Goal: Navigation & Orientation: Find specific page/section

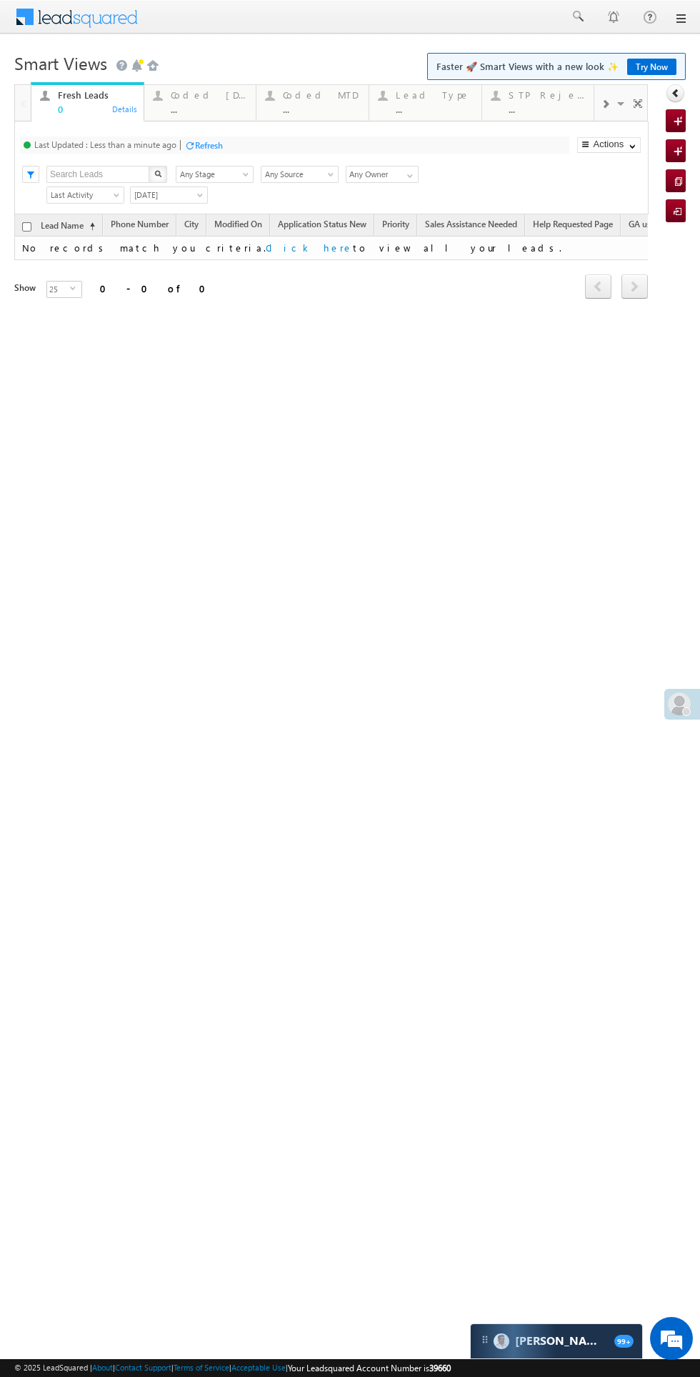
click at [208, 96] on div "Coded [DATE]" at bounding box center [209, 94] width 77 height 11
click at [672, 701] on span at bounding box center [679, 703] width 23 height 23
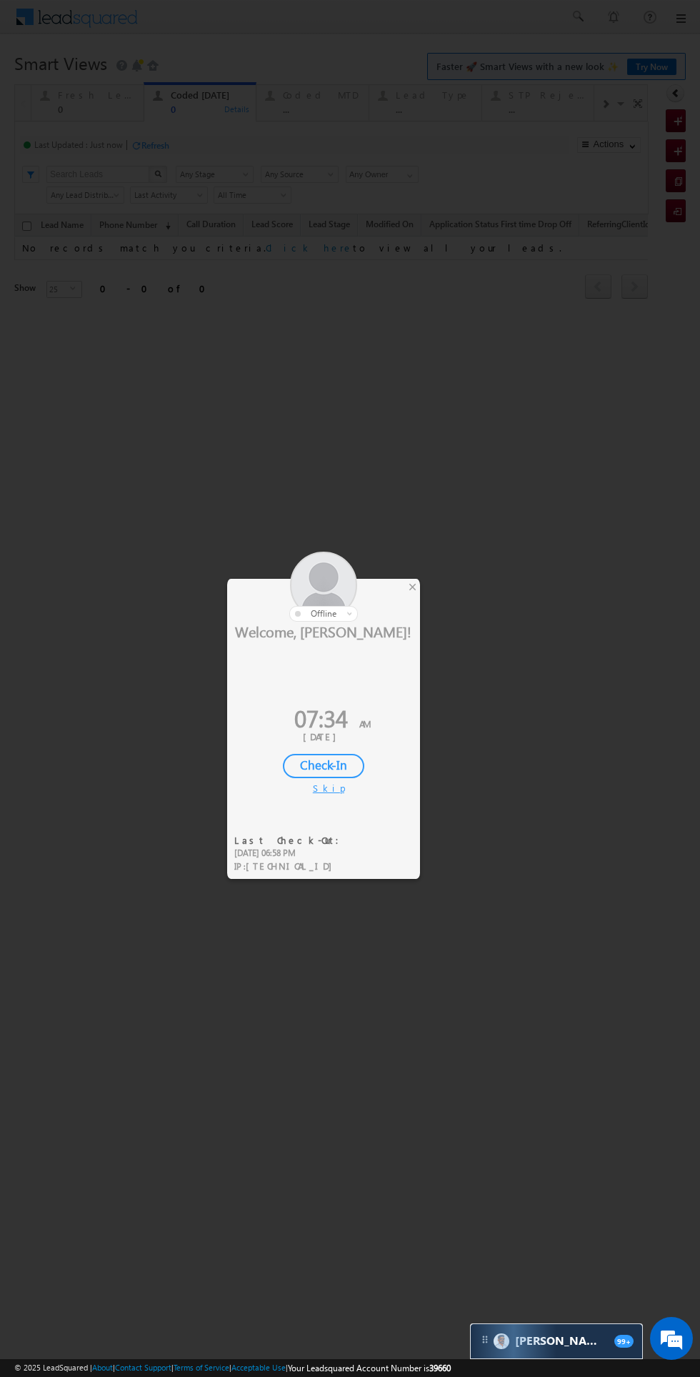
click at [329, 768] on div "Check-In" at bounding box center [323, 766] width 81 height 24
